Goal: Information Seeking & Learning: Understand process/instructions

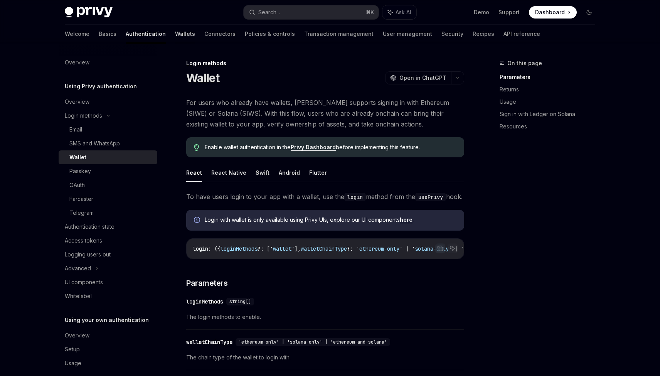
click at [175, 31] on link "Wallets" at bounding box center [185, 34] width 20 height 18
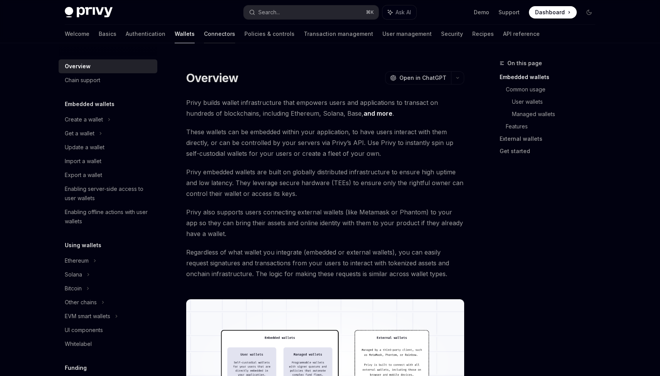
click at [204, 35] on link "Connectors" at bounding box center [219, 34] width 31 height 18
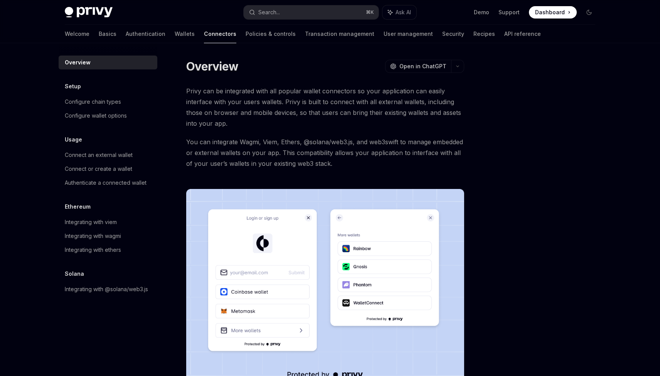
click at [219, 86] on span "Privy can be integrated with all popular wallet connectors so your application …" at bounding box center [325, 107] width 278 height 43
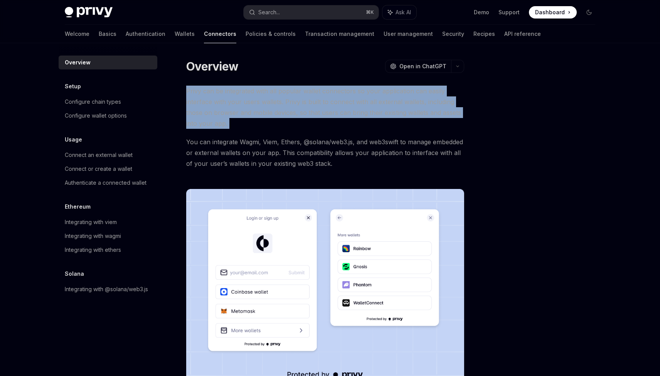
click at [231, 86] on span "Privy can be integrated with all popular wallet connectors so your application …" at bounding box center [325, 107] width 278 height 43
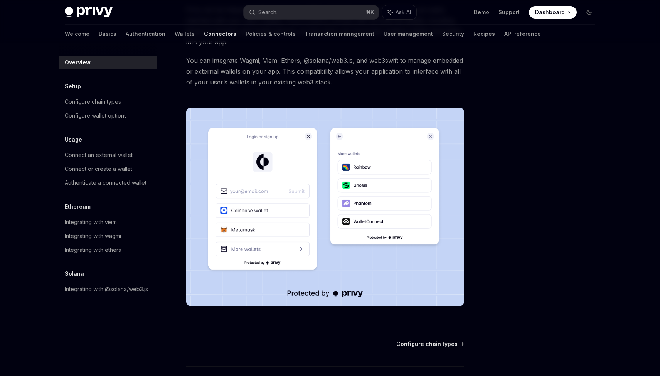
scroll to position [138, 0]
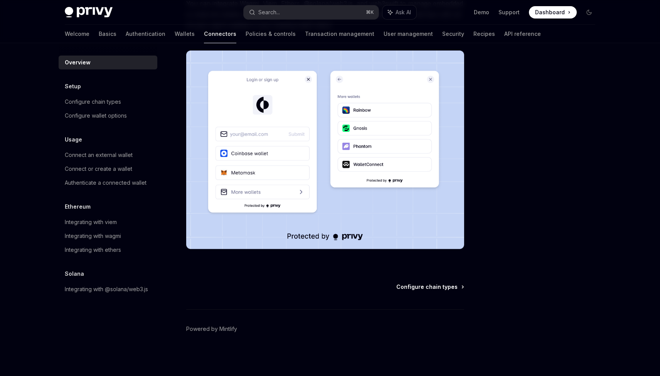
click at [436, 285] on span "Configure chain types" at bounding box center [426, 287] width 61 height 8
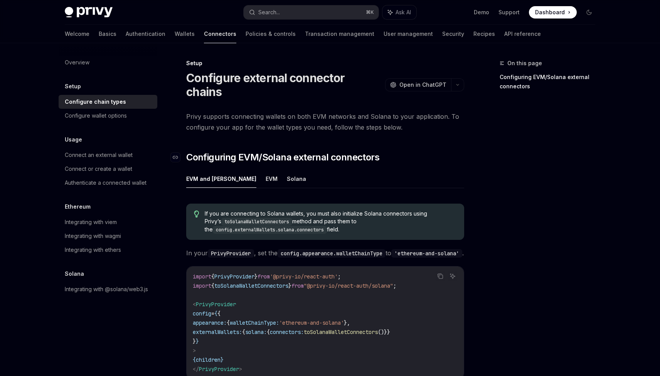
click at [292, 151] on span "Configuring EVM/Solana external connectors" at bounding box center [282, 157] width 193 height 12
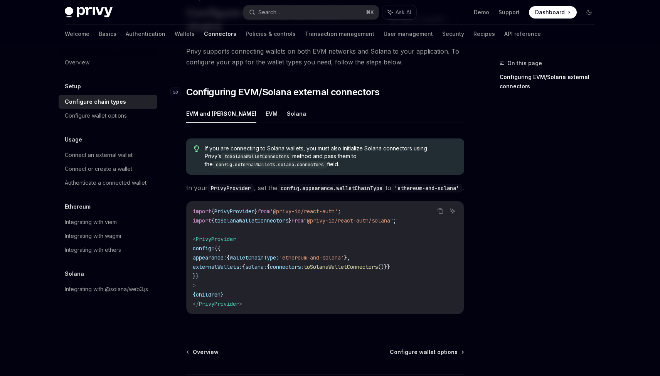
click at [292, 144] on span "If you are connecting to Solana wallets, you must also initialize Solana connec…" at bounding box center [331, 156] width 252 height 24
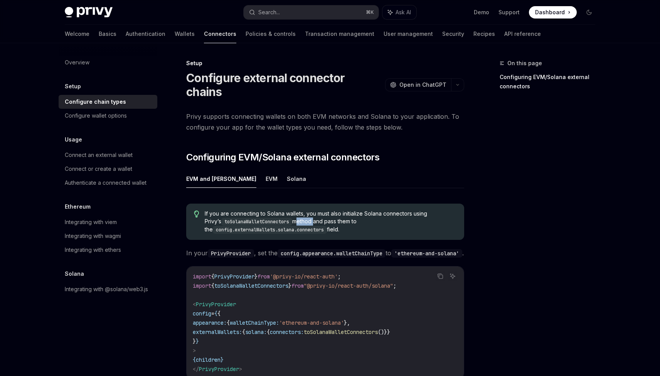
click at [339, 117] on span "Privy supports connecting wallets on both EVM networks and Solana to your appli…" at bounding box center [325, 122] width 278 height 22
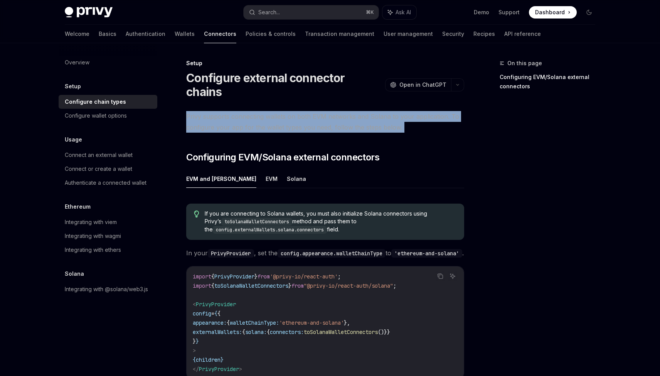
click at [347, 117] on span "Privy supports connecting wallets on both EVM networks and Solana to your appli…" at bounding box center [325, 122] width 278 height 22
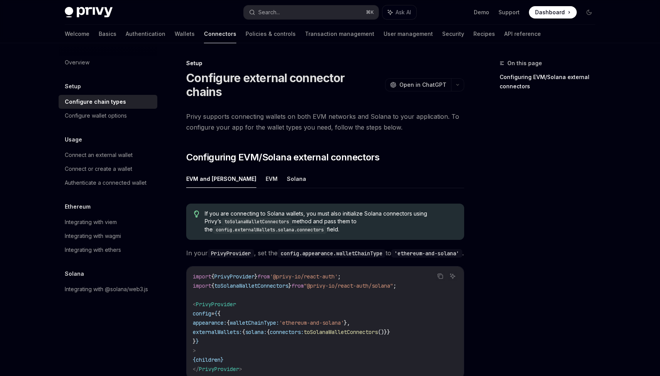
click at [294, 249] on code "config.appearance.walletChainType" at bounding box center [331, 253] width 108 height 8
click at [305, 249] on code "config.appearance.walletChainType" at bounding box center [331, 253] width 108 height 8
click at [265, 170] on button "EVM" at bounding box center [271, 179] width 12 height 18
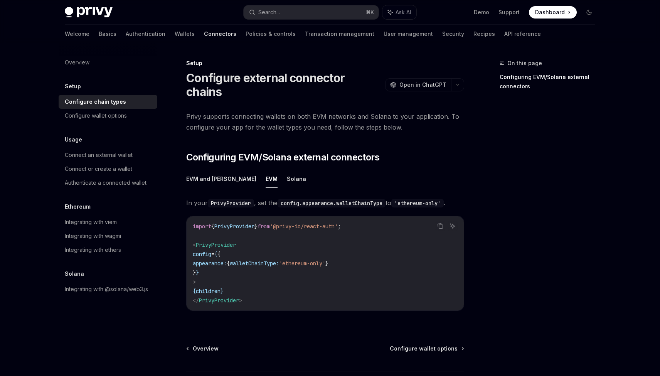
click at [279, 260] on span "walletChainType:" at bounding box center [254, 263] width 49 height 7
click at [287, 170] on button "Solana" at bounding box center [296, 179] width 19 height 18
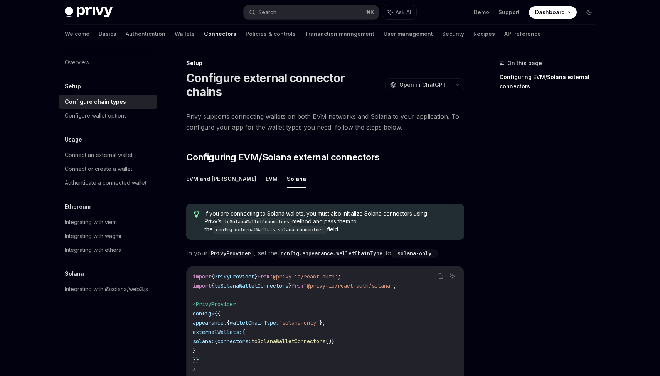
click at [242, 328] on span "externalWallets:" at bounding box center [217, 331] width 49 height 7
click at [270, 319] on span "walletChainType:" at bounding box center [254, 322] width 49 height 7
click at [216, 170] on button "EVM and [PERSON_NAME]" at bounding box center [221, 179] width 70 height 18
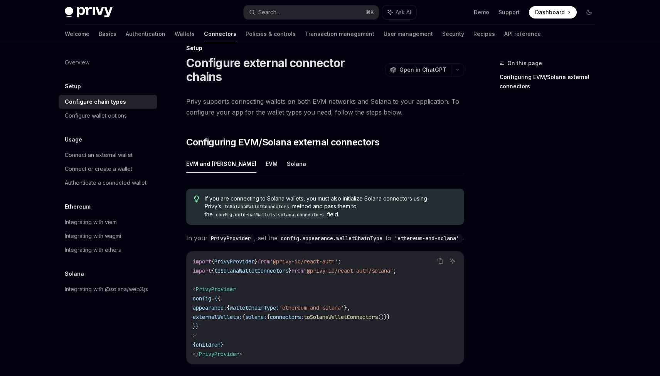
scroll to position [30, 0]
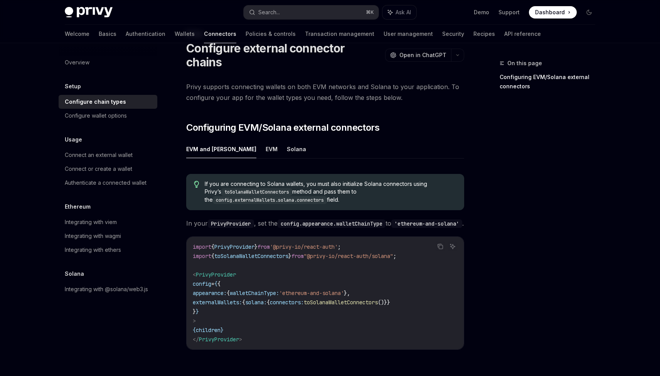
click at [227, 289] on span "appearance:" at bounding box center [210, 292] width 34 height 7
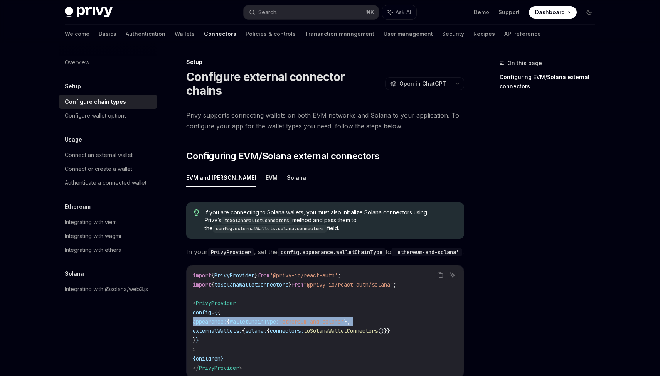
scroll to position [0, 0]
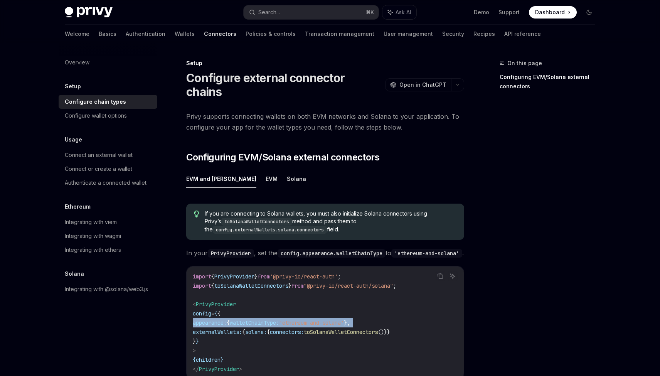
click at [260, 115] on span "Privy supports connecting wallets on both EVM networks and Solana to your appli…" at bounding box center [325, 122] width 278 height 22
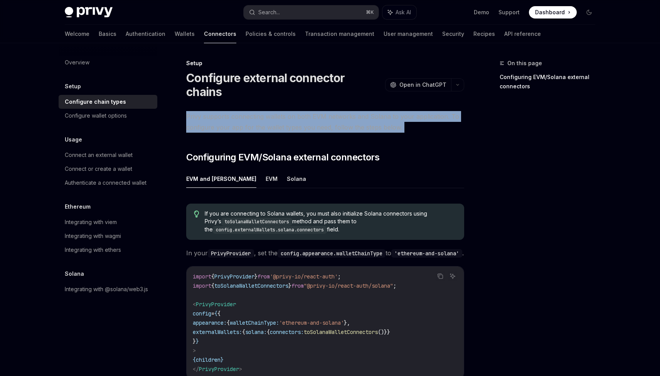
click at [268, 111] on span "Privy supports connecting wallets on both EVM networks and Solana to your appli…" at bounding box center [325, 122] width 278 height 22
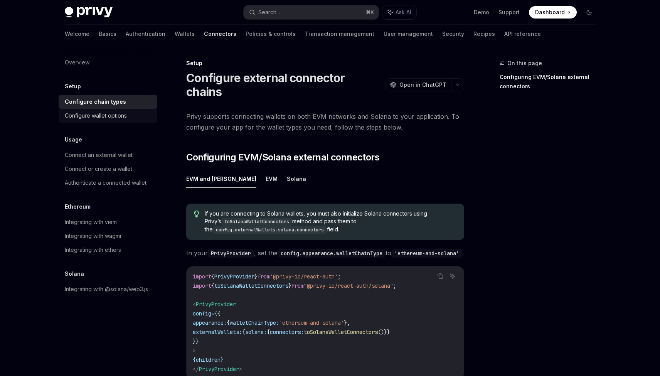
click at [118, 113] on div "Configure wallet options" at bounding box center [96, 115] width 62 height 9
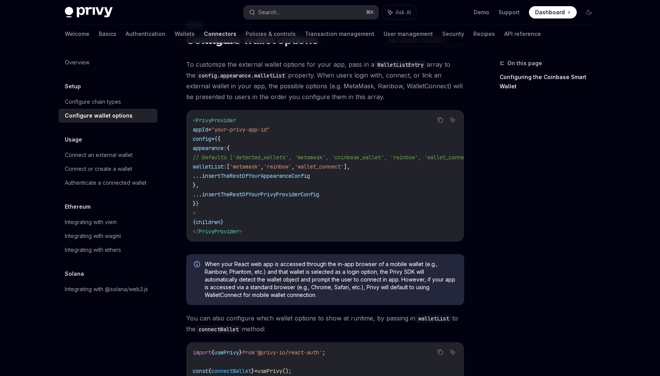
scroll to position [11, 0]
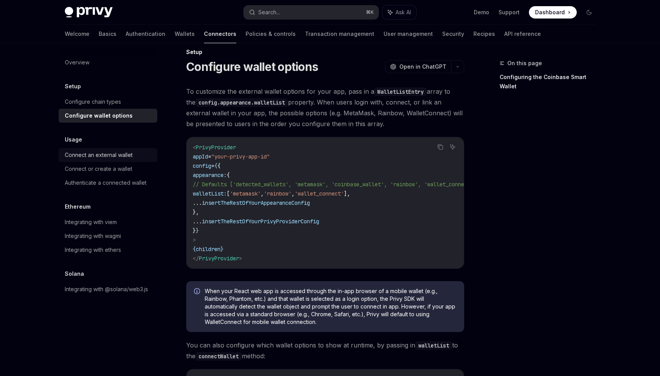
click at [121, 152] on div "Connect an external wallet" at bounding box center [99, 154] width 68 height 9
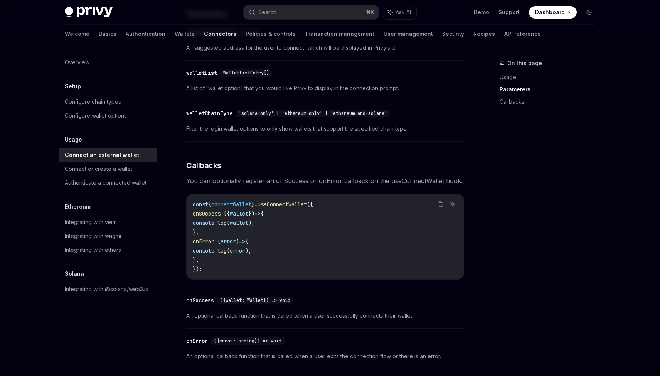
scroll to position [466, 0]
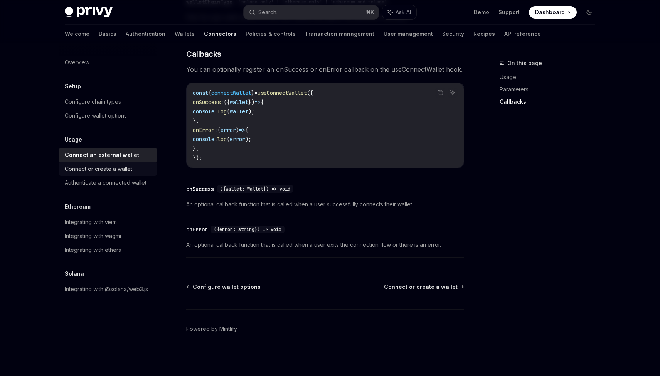
click at [126, 164] on div "Connect or create a wallet" at bounding box center [98, 168] width 67 height 9
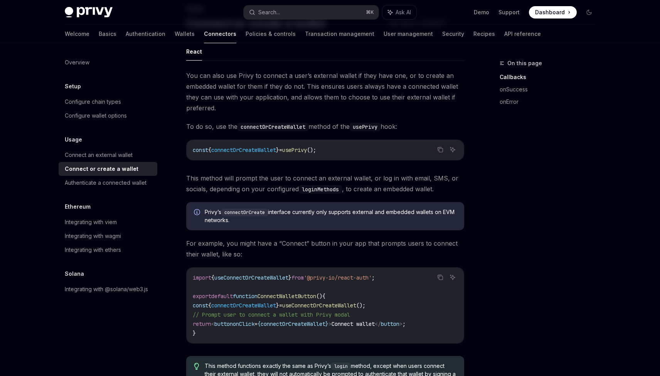
scroll to position [55, 0]
click at [125, 184] on div "Authenticate a connected wallet" at bounding box center [106, 182] width 82 height 9
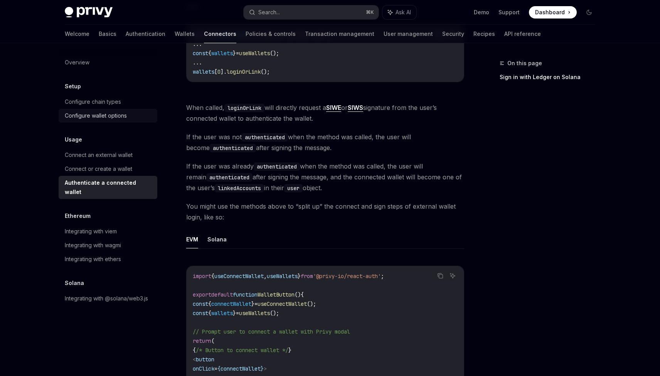
scroll to position [200, 0]
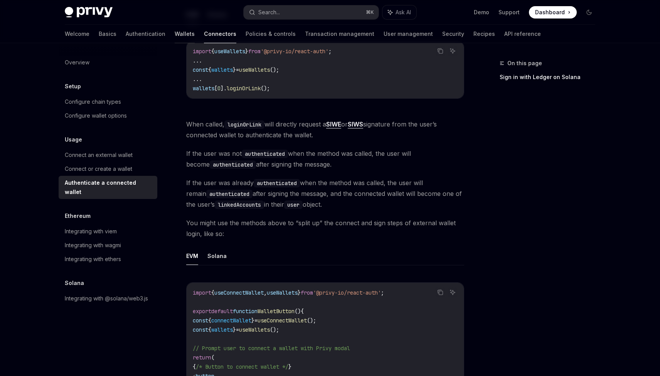
click at [175, 33] on link "Wallets" at bounding box center [185, 34] width 20 height 18
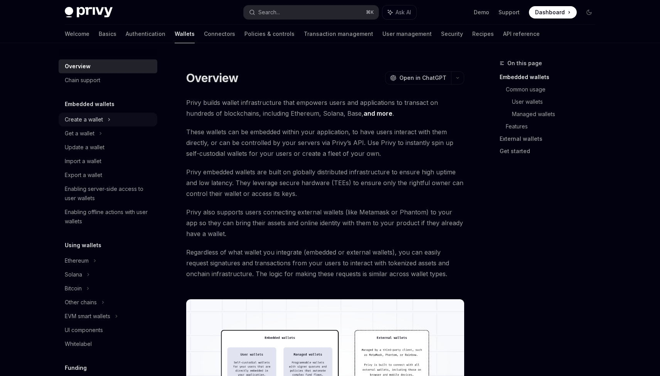
click at [113, 124] on div "Create a wallet" at bounding box center [108, 119] width 99 height 14
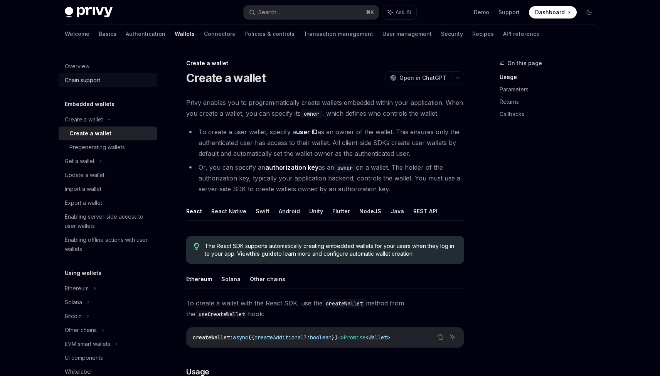
click at [112, 82] on div "Chain support" at bounding box center [109, 80] width 88 height 9
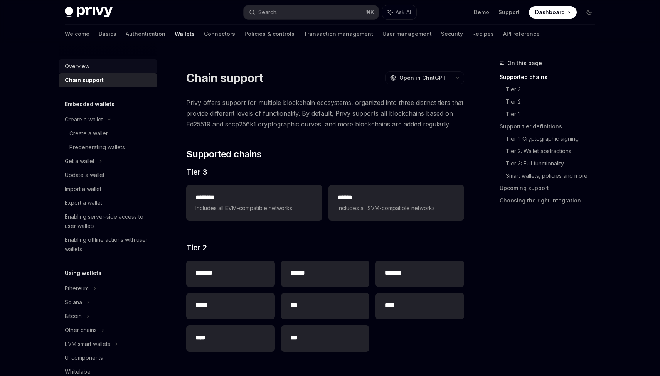
click at [96, 61] on link "Overview" at bounding box center [108, 66] width 99 height 14
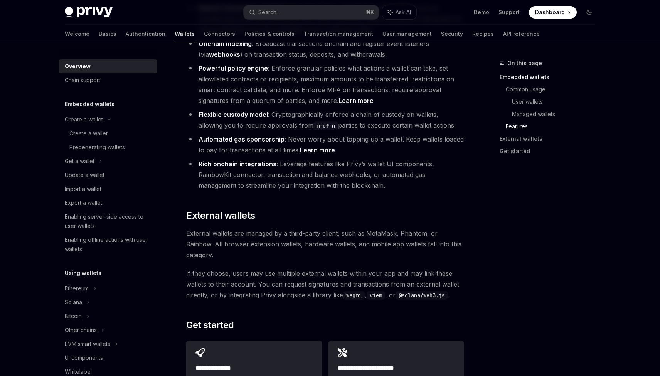
scroll to position [1178, 0]
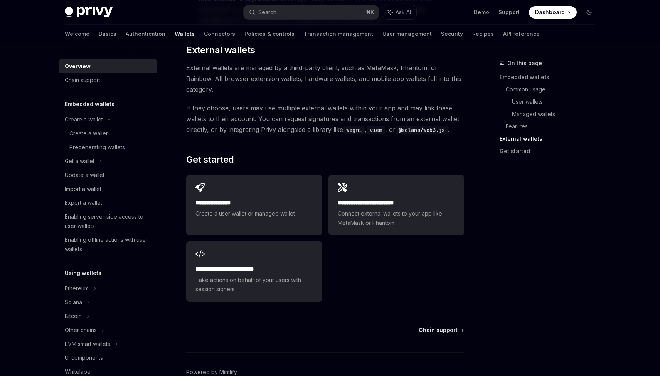
click at [110, 72] on link "Overview" at bounding box center [108, 66] width 99 height 14
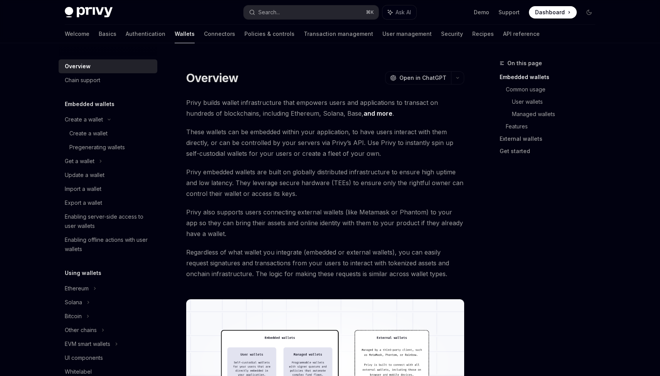
click at [110, 72] on link "Overview" at bounding box center [108, 66] width 99 height 14
click at [110, 75] on link "Chain support" at bounding box center [108, 80] width 99 height 14
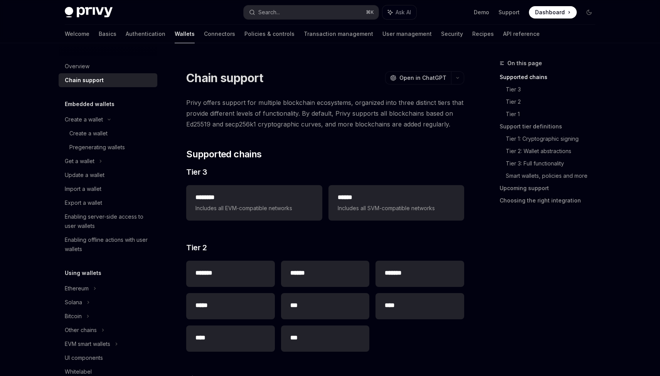
click at [271, 126] on span "Privy offers support for multiple blockchain ecosystems, organized into three d…" at bounding box center [325, 113] width 278 height 32
click at [308, 152] on h2 "​ Supported chains" at bounding box center [325, 154] width 278 height 12
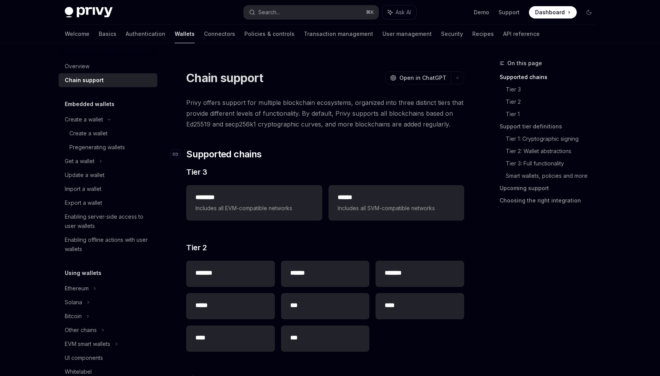
click at [308, 152] on h2 "​ Supported chains" at bounding box center [325, 154] width 278 height 12
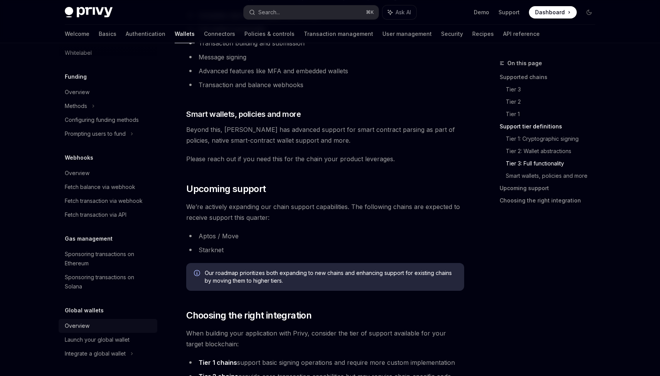
scroll to position [319, 0]
click at [109, 341] on div "Launch your global wallet" at bounding box center [97, 339] width 65 height 9
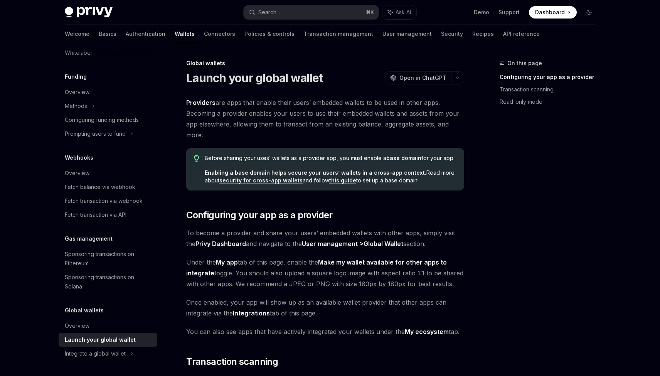
click at [234, 110] on span "Providers are apps that enable their users’ embedded wallets to be used in othe…" at bounding box center [325, 118] width 278 height 43
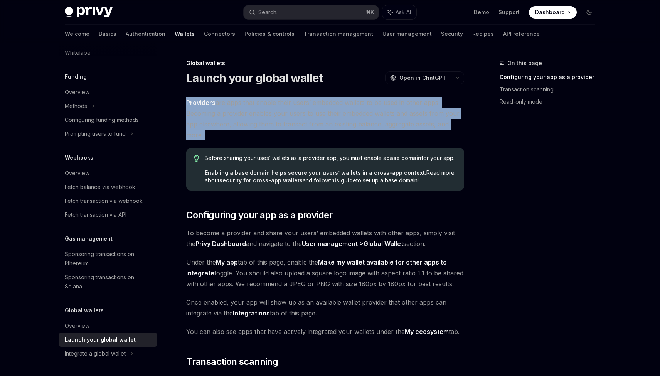
click at [314, 130] on span "Providers are apps that enable their users’ embedded wallets to be used in othe…" at bounding box center [325, 118] width 278 height 43
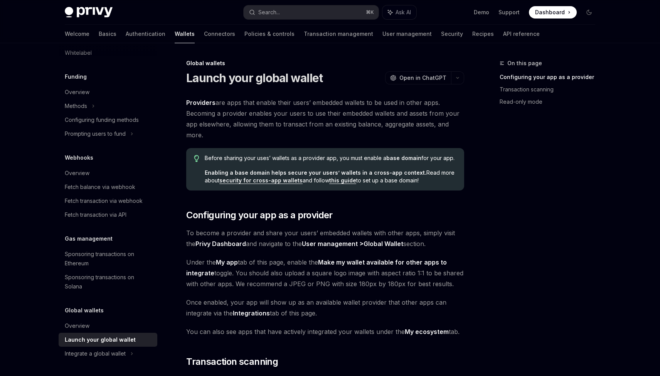
click at [314, 130] on span "Providers are apps that enable their users’ embedded wallets to be used in othe…" at bounding box center [325, 118] width 278 height 43
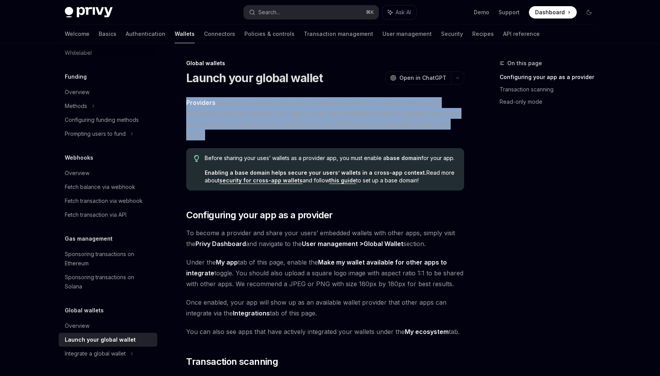
click at [335, 130] on span "Providers are apps that enable their users’ embedded wallets to be used in othe…" at bounding box center [325, 118] width 278 height 43
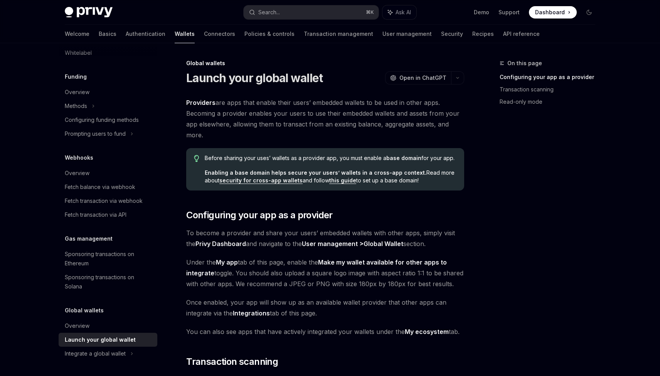
click at [346, 128] on span "Providers are apps that enable their users’ embedded wallets to be used in othe…" at bounding box center [325, 118] width 278 height 43
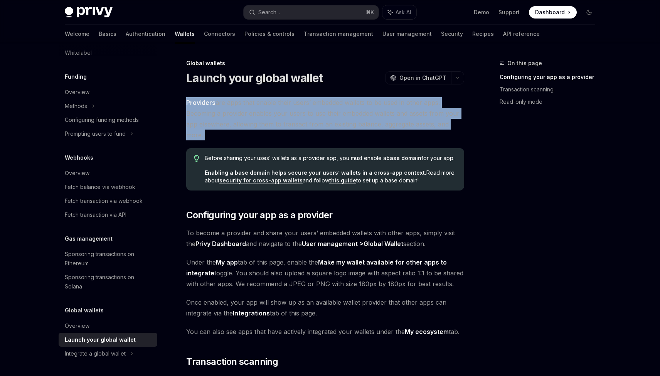
click at [351, 128] on span "Providers are apps that enable their users’ embedded wallets to be used in othe…" at bounding box center [325, 118] width 278 height 43
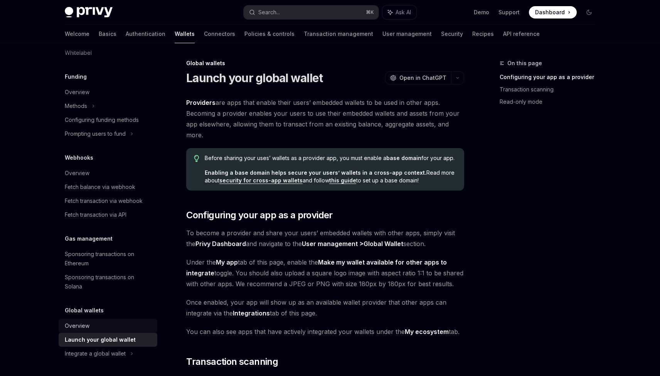
click at [114, 330] on link "Overview" at bounding box center [108, 326] width 99 height 14
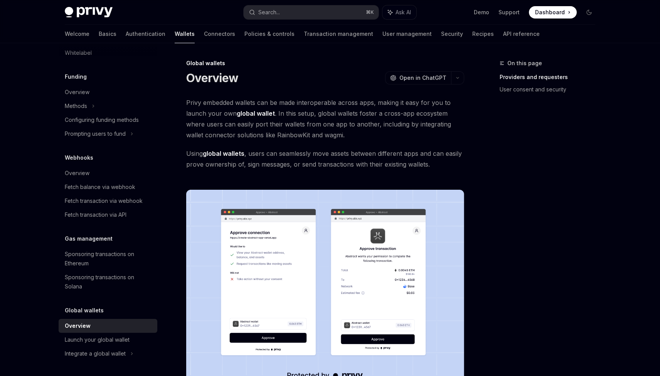
click at [258, 111] on strong "global wallet" at bounding box center [256, 113] width 38 height 8
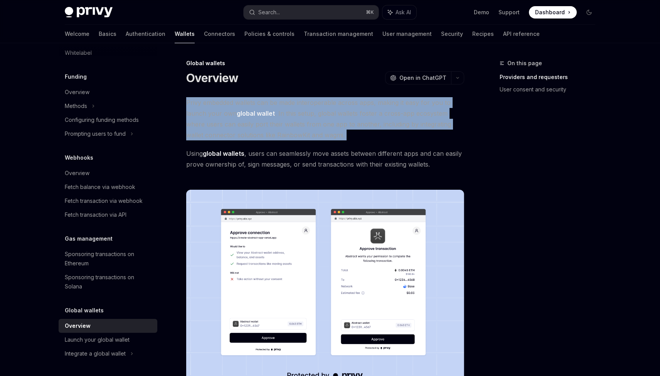
click at [270, 111] on strong "global wallet" at bounding box center [256, 113] width 38 height 8
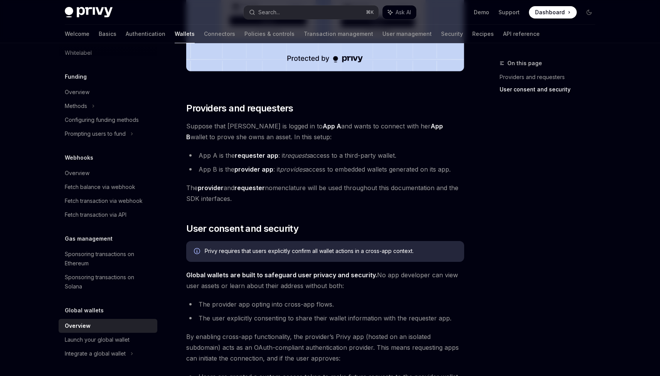
scroll to position [317, 0]
click at [322, 125] on strong "App A" at bounding box center [331, 126] width 18 height 8
click at [304, 125] on span "Suppose that [PERSON_NAME] is logged in to App A and wants to connect with her …" at bounding box center [325, 131] width 278 height 22
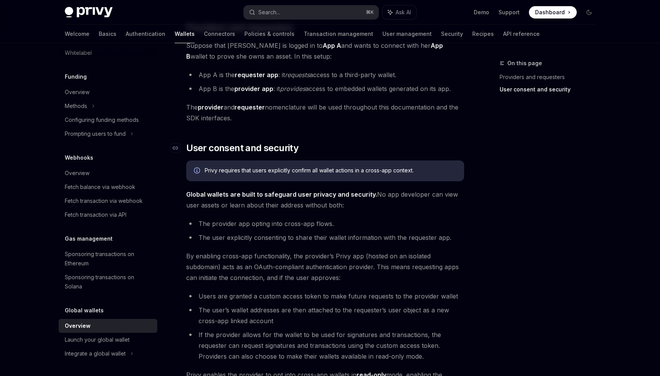
click at [281, 152] on span "User consent and security" at bounding box center [242, 148] width 112 height 12
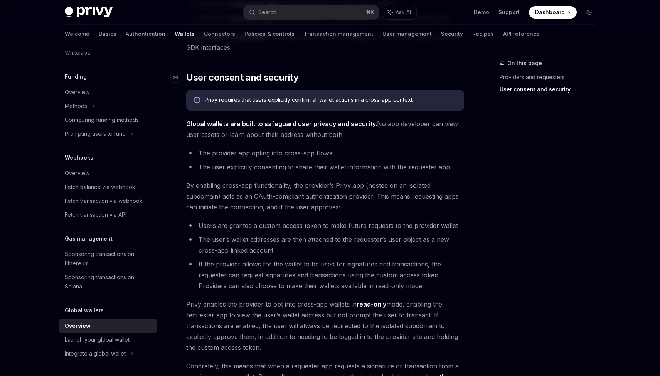
click at [281, 152] on ul "The provider app opting into cross-app flows. The user explicitly consenting to…" at bounding box center [325, 160] width 278 height 25
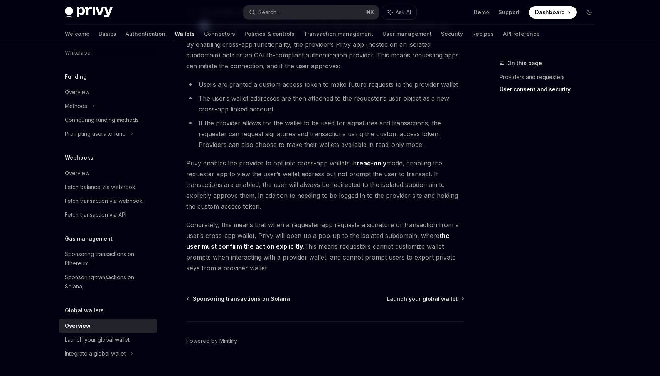
scroll to position [621, 0]
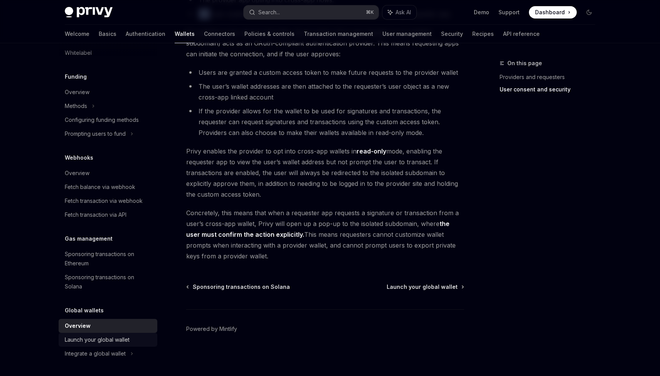
click at [137, 333] on link "Launch your global wallet" at bounding box center [108, 339] width 99 height 14
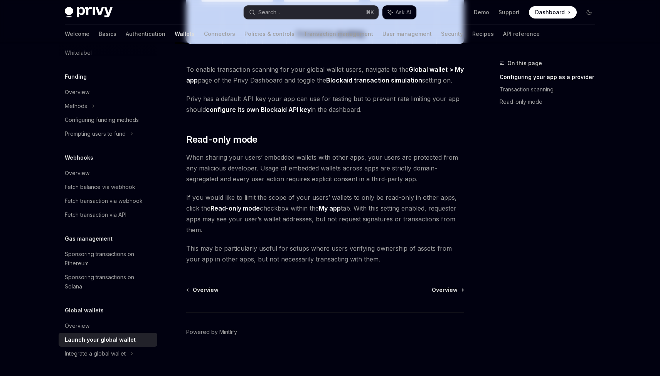
click at [137, 333] on link "Launch your global wallet" at bounding box center [108, 339] width 99 height 14
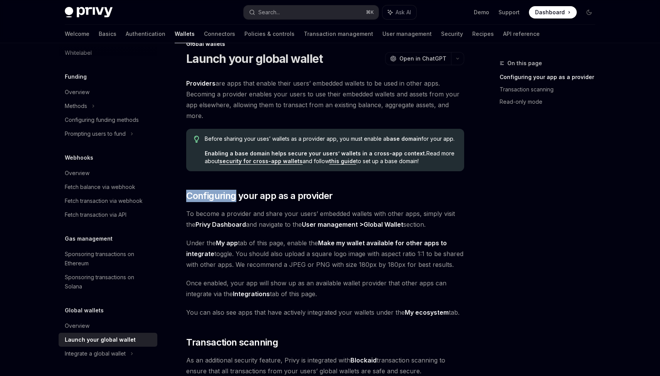
scroll to position [25, 0]
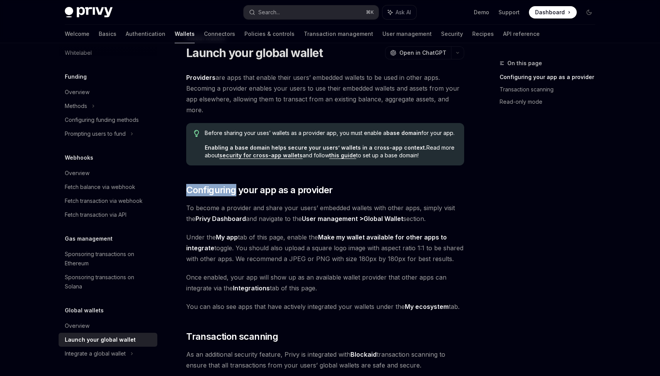
click at [284, 208] on span "To become a provider and share your users’ embedded wallets with other apps, si…" at bounding box center [325, 213] width 278 height 22
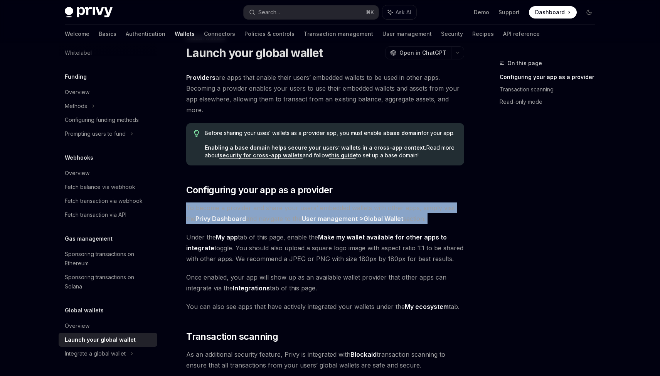
click at [296, 208] on span "To become a provider and share your users’ embedded wallets with other apps, si…" at bounding box center [325, 213] width 278 height 22
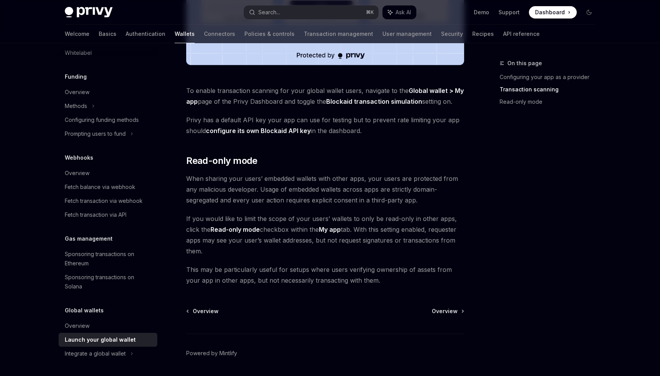
scroll to position [624, 0]
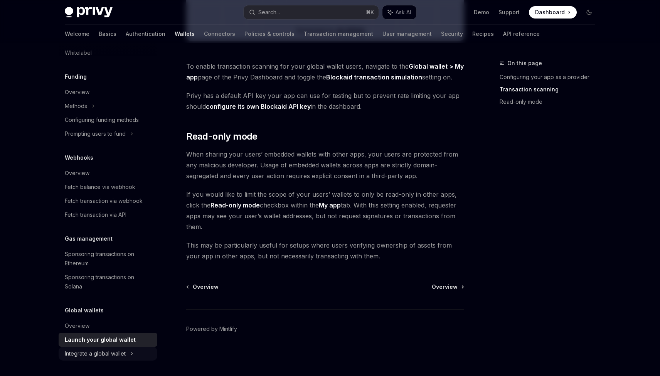
type textarea "*"
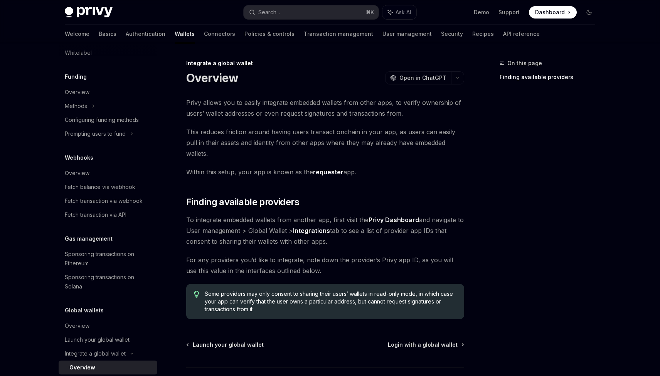
click at [284, 140] on span "This reduces friction around having users transact onchain in your app, as user…" at bounding box center [325, 142] width 278 height 32
click at [289, 138] on span "This reduces friction around having users transact onchain in your app, as user…" at bounding box center [325, 142] width 278 height 32
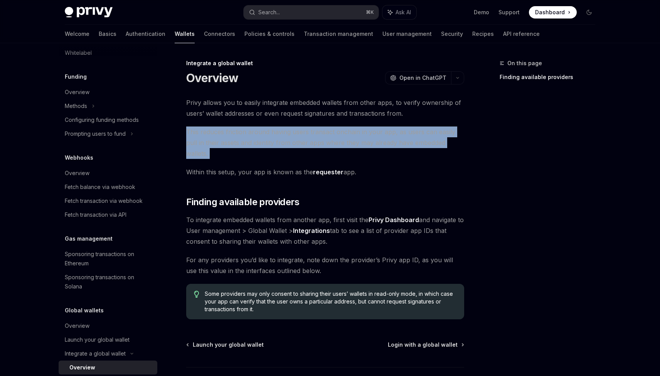
click at [309, 135] on span "This reduces friction around having users transact onchain in your app, as user…" at bounding box center [325, 142] width 278 height 32
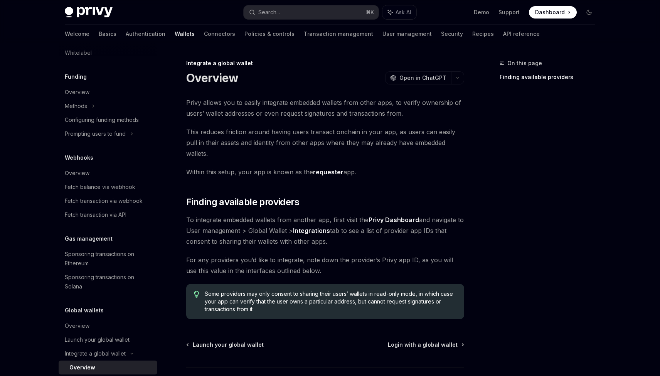
click at [329, 168] on strong "requester" at bounding box center [328, 172] width 30 height 8
click at [316, 254] on span "For any providers you’d like to integrate, note down the provider’s Privy app I…" at bounding box center [325, 265] width 278 height 22
click at [322, 254] on span "For any providers you’d like to integrate, note down the provider’s Privy app I…" at bounding box center [325, 265] width 278 height 22
click at [327, 254] on span "For any providers you’d like to integrate, note down the provider’s Privy app I…" at bounding box center [325, 265] width 278 height 22
